Goal: Task Accomplishment & Management: Manage account settings

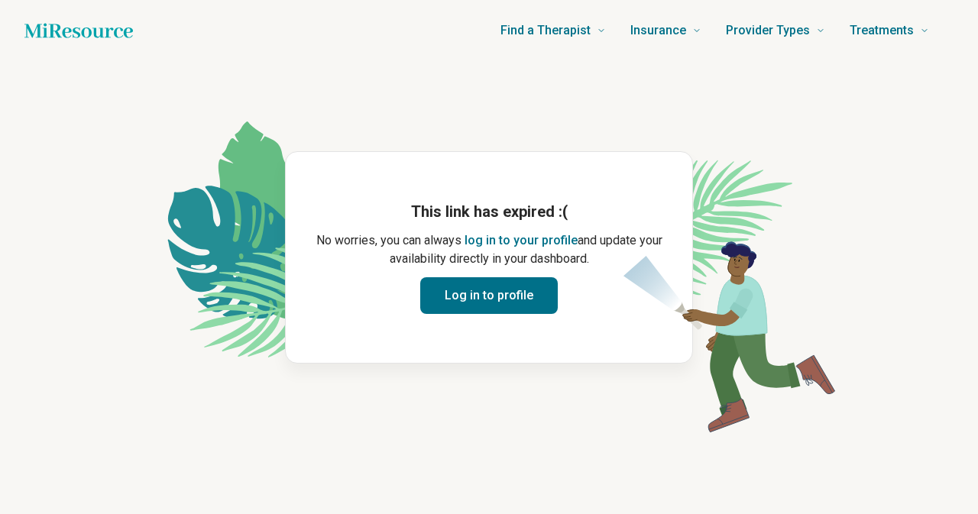
click at [481, 296] on button "Log in to profile" at bounding box center [489, 295] width 138 height 37
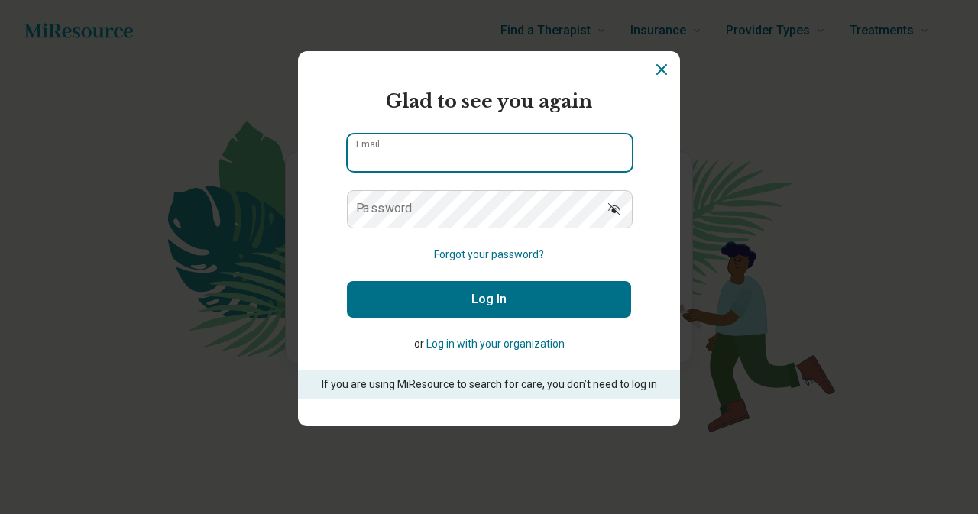
click at [398, 157] on input "Email" at bounding box center [490, 152] width 284 height 37
type input "**********"
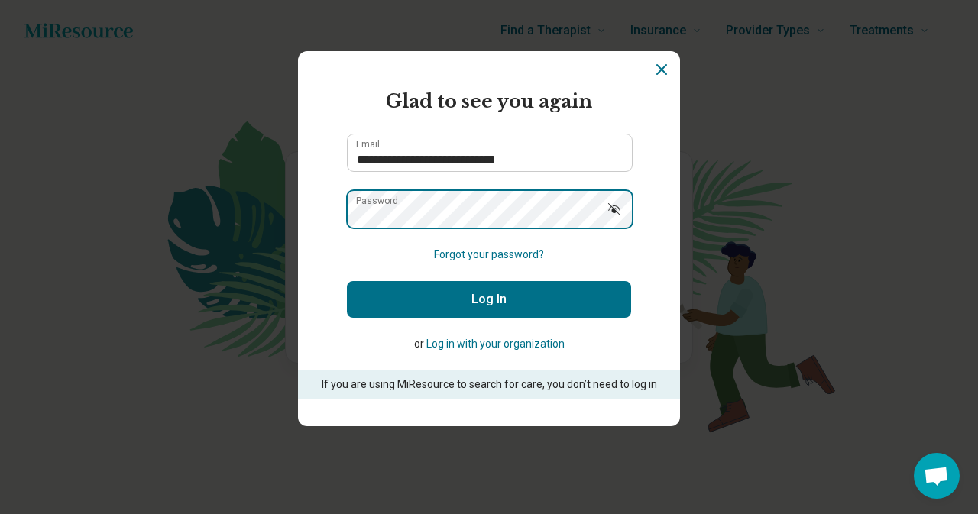
click at [347, 281] on button "Log In" at bounding box center [489, 299] width 284 height 37
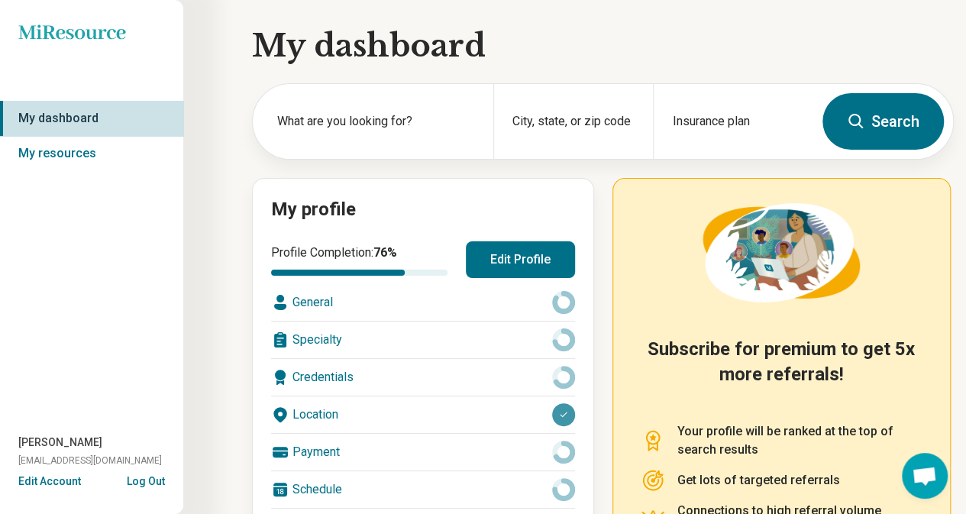
scroll to position [222, 0]
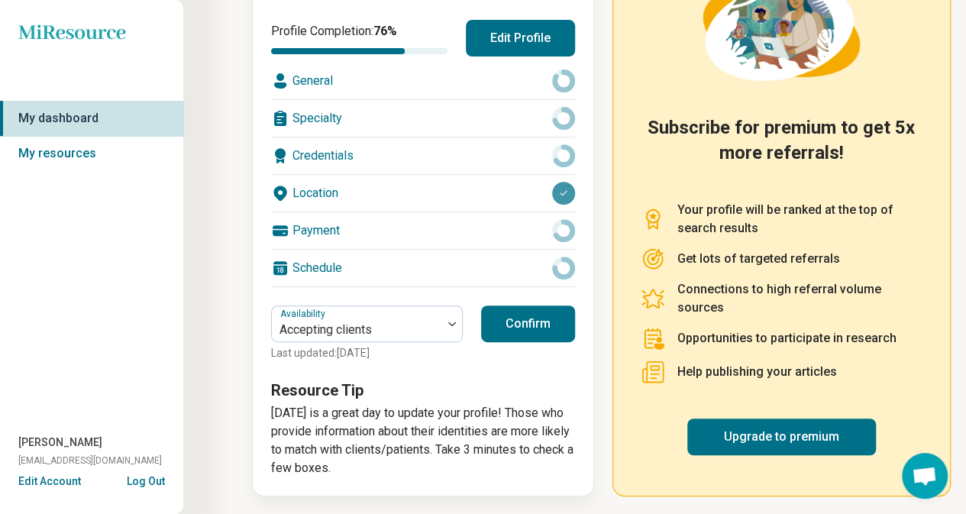
click at [516, 328] on button "Confirm" at bounding box center [528, 324] width 94 height 37
click at [142, 477] on button "Log Out" at bounding box center [146, 480] width 38 height 12
